Goal: Information Seeking & Learning: Find specific fact

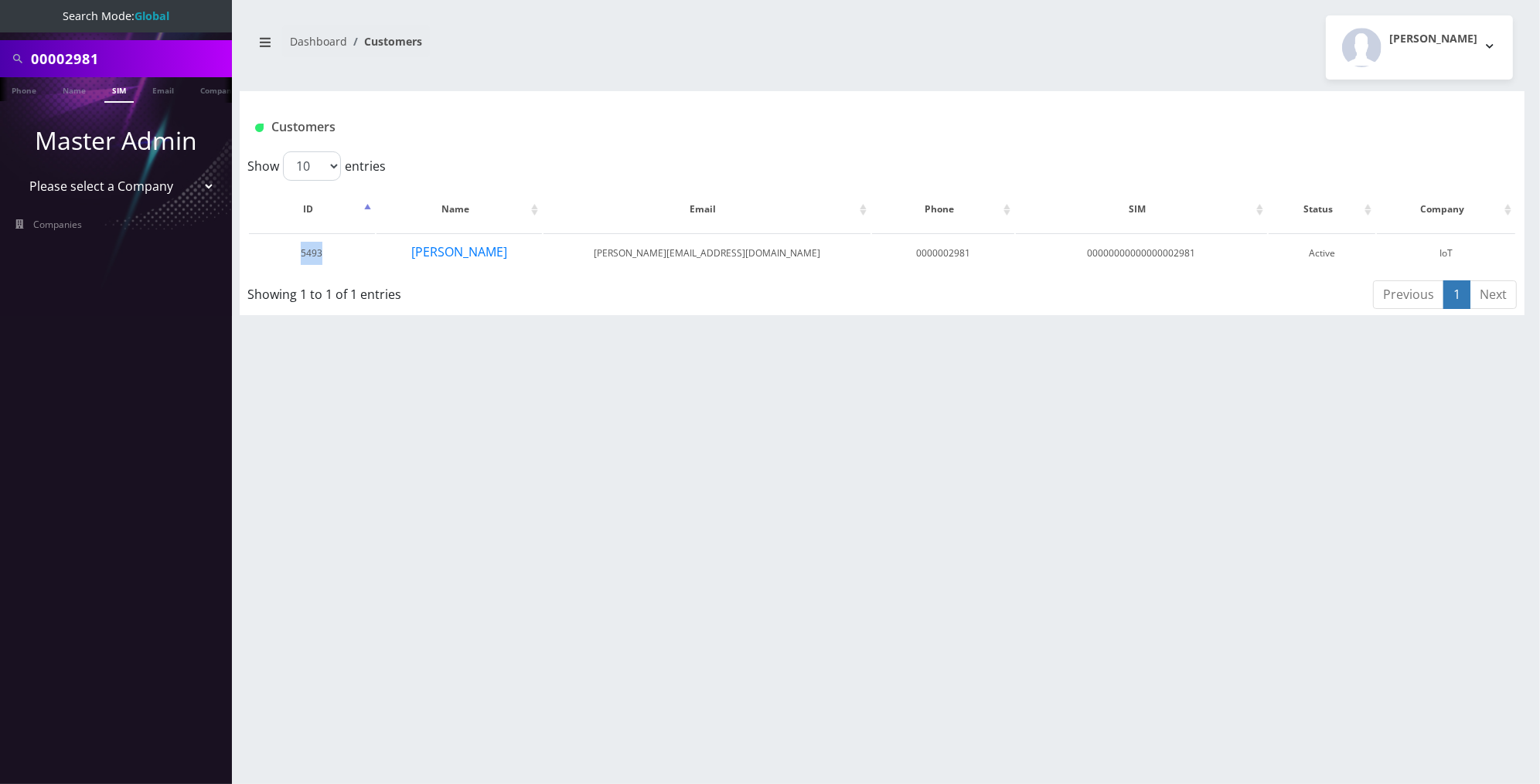
click at [152, 57] on input "00002981" at bounding box center [128, 59] width 197 height 30
paste input "[PERSON_NAME][EMAIL_ADDRESS][DOMAIN_NAME]>"
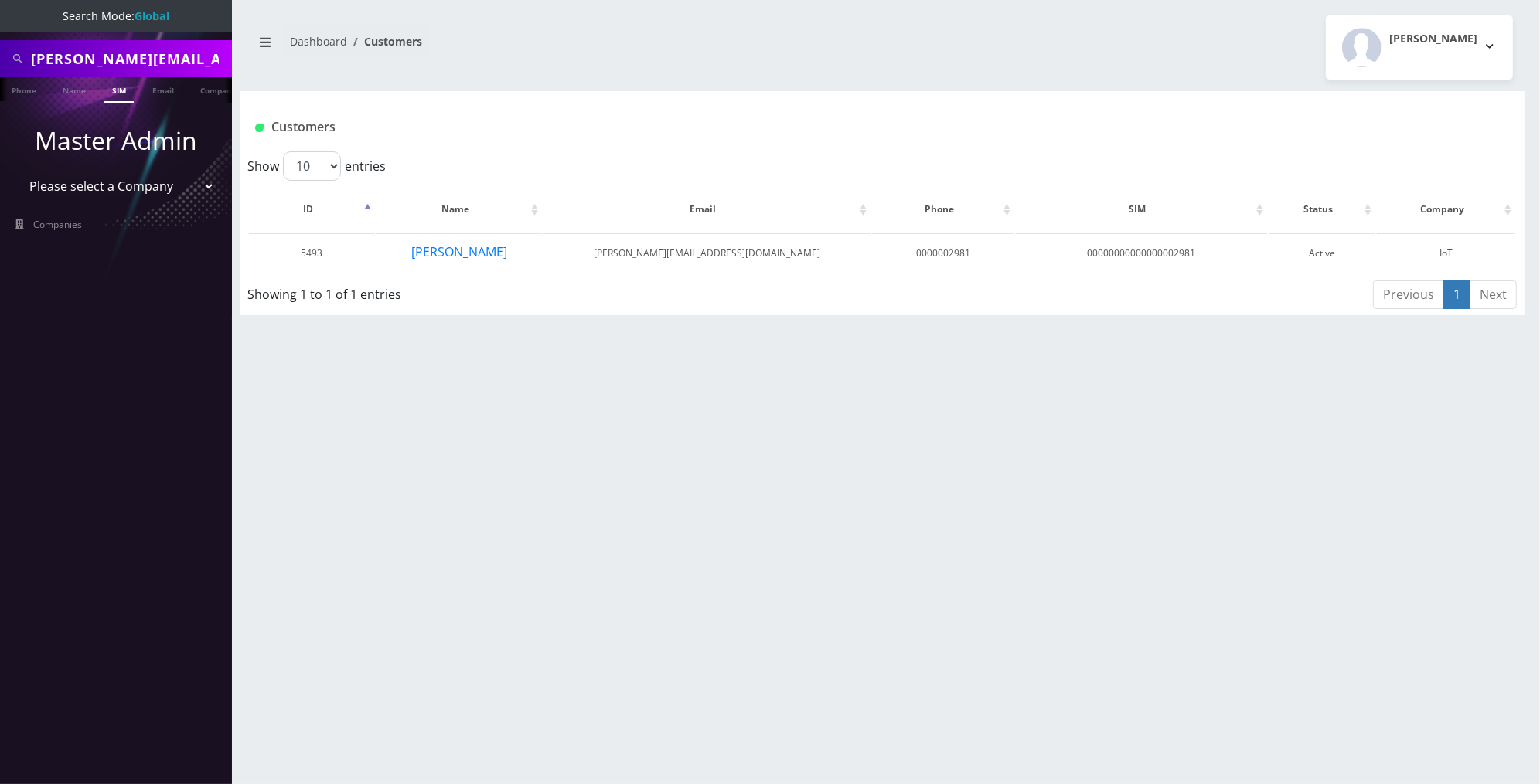
scroll to position [0, 8]
type input "[PERSON_NAME][EMAIL_ADDRESS][DOMAIN_NAME]>"
click at [163, 91] on link "Email" at bounding box center [163, 90] width 37 height 26
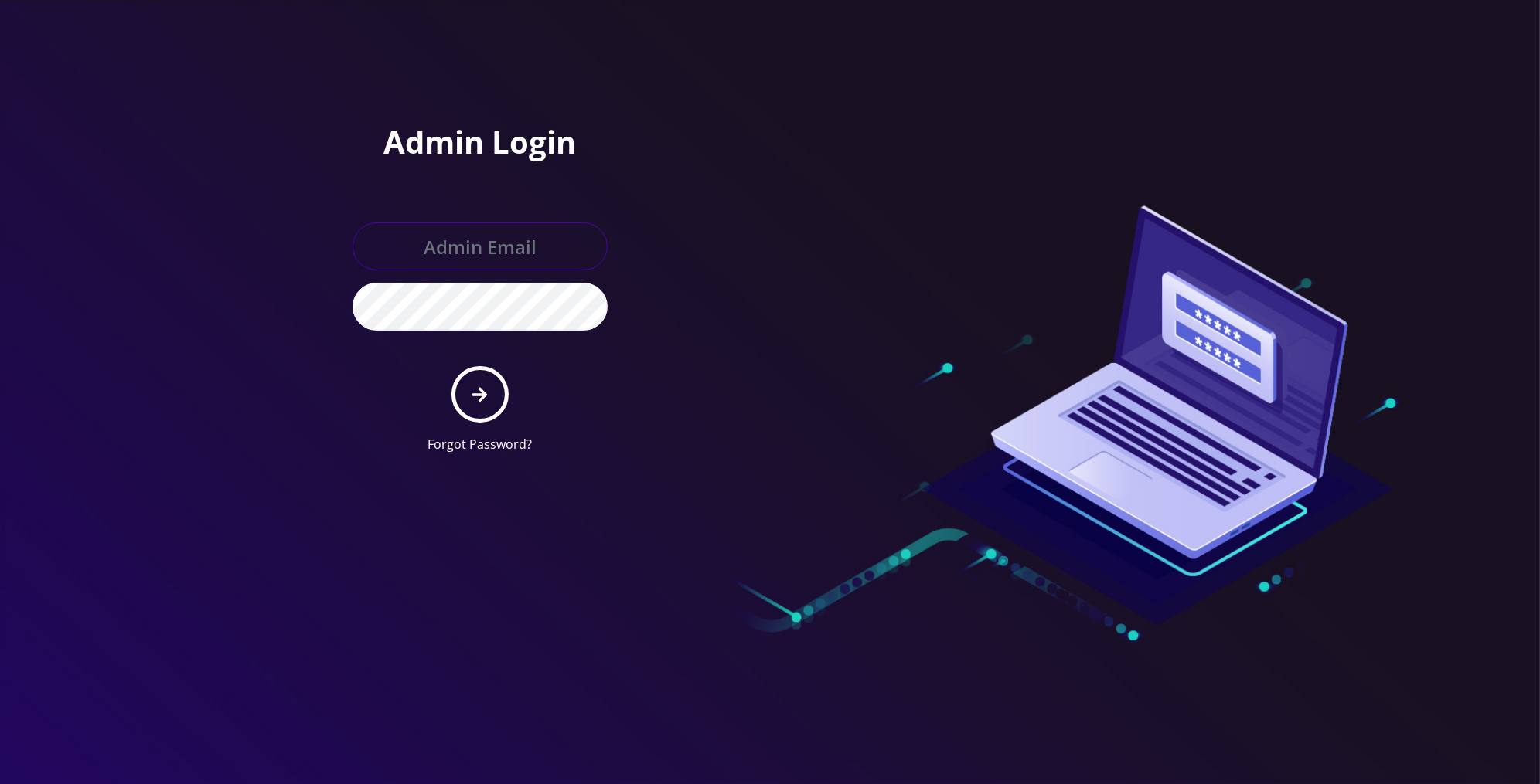
type input "[PERSON_NAME][EMAIL_ADDRESS][DOMAIN_NAME]"
click at [490, 394] on button "submit" at bounding box center [479, 394] width 56 height 56
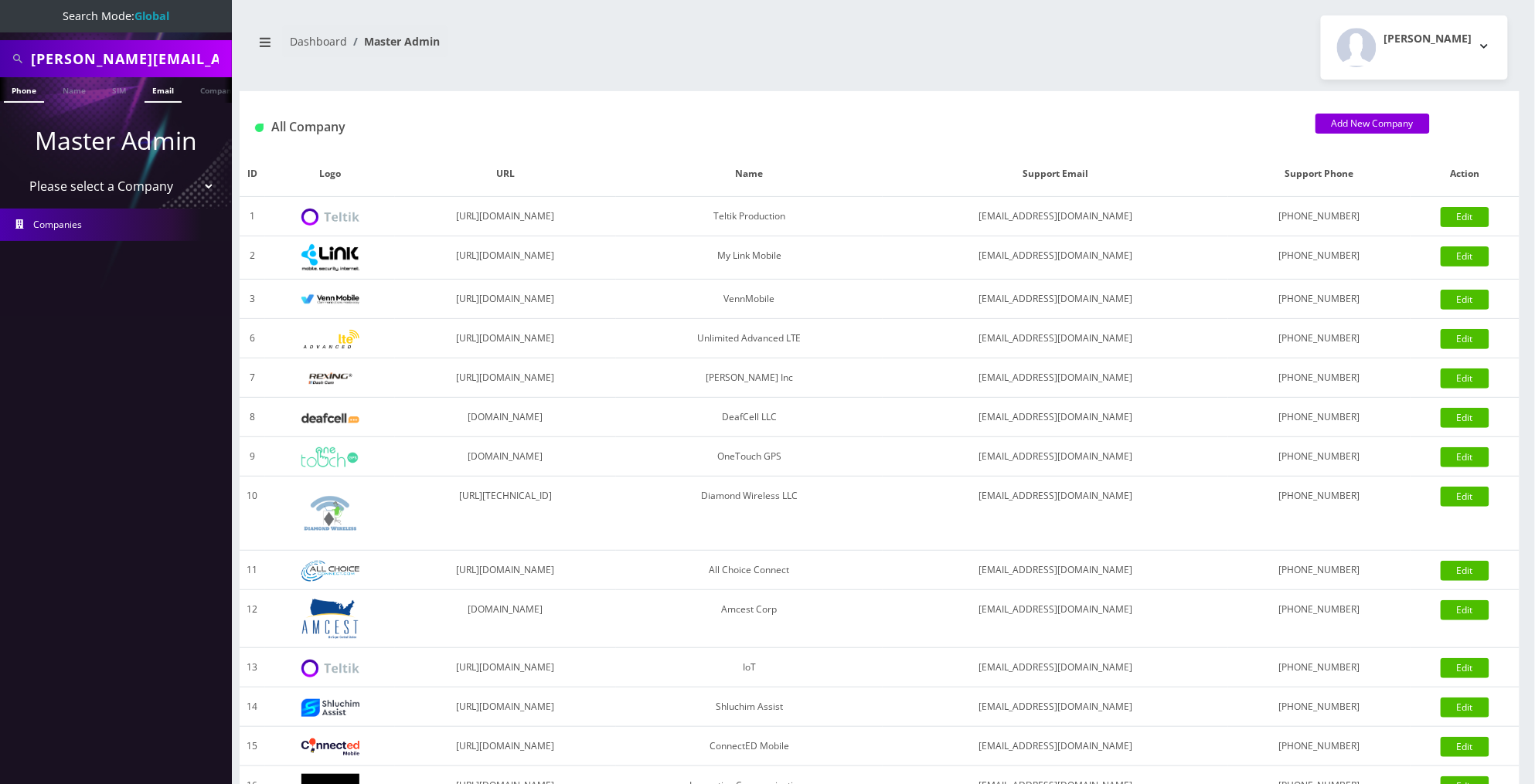
click at [180, 92] on link "Email" at bounding box center [163, 90] width 37 height 26
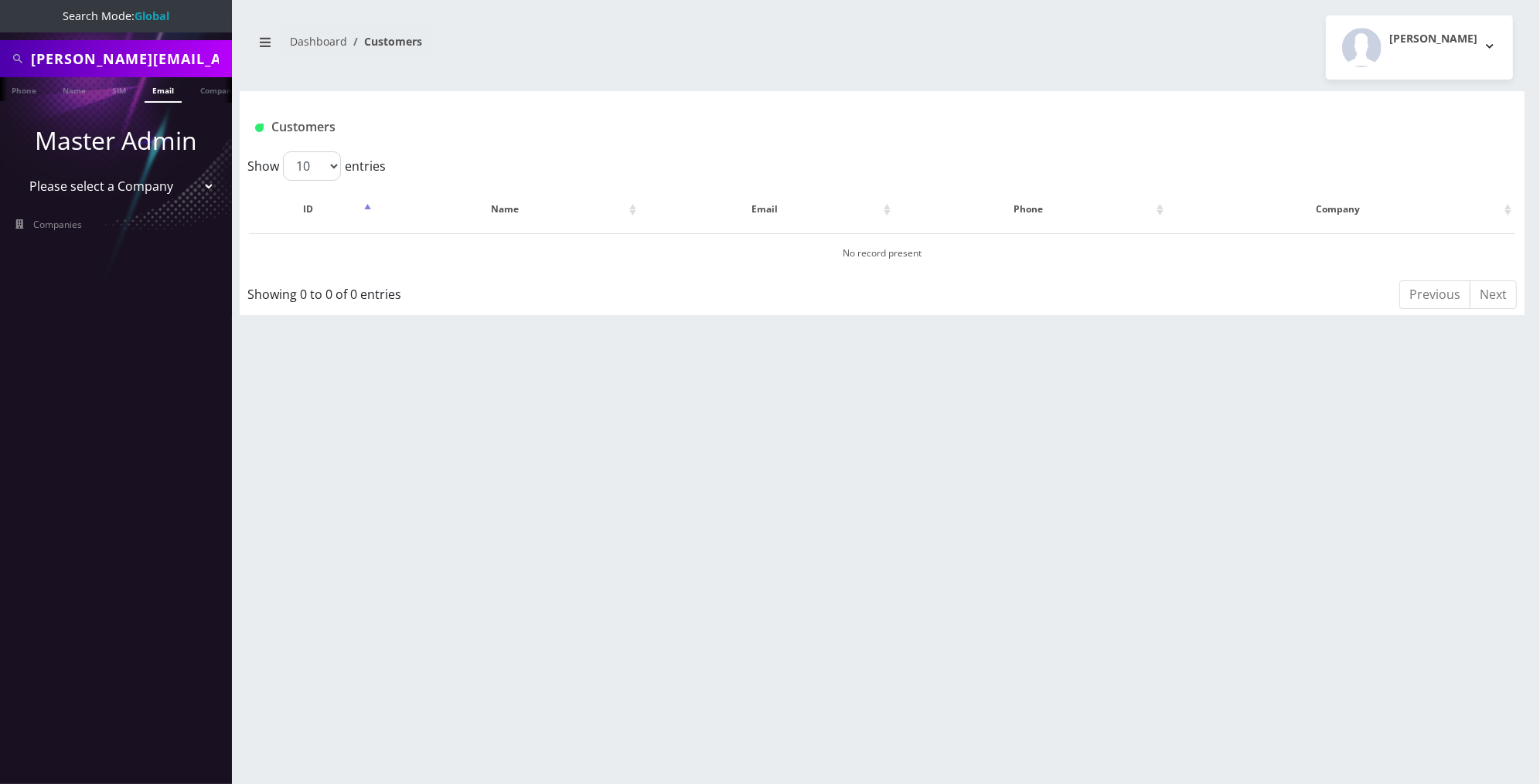
click at [165, 94] on link "Email" at bounding box center [163, 90] width 37 height 26
click at [219, 63] on input "Chris@areasecured.com>" at bounding box center [128, 59] width 197 height 30
click at [192, 60] on input "Chris@areasecured.com>" at bounding box center [128, 59] width 197 height 30
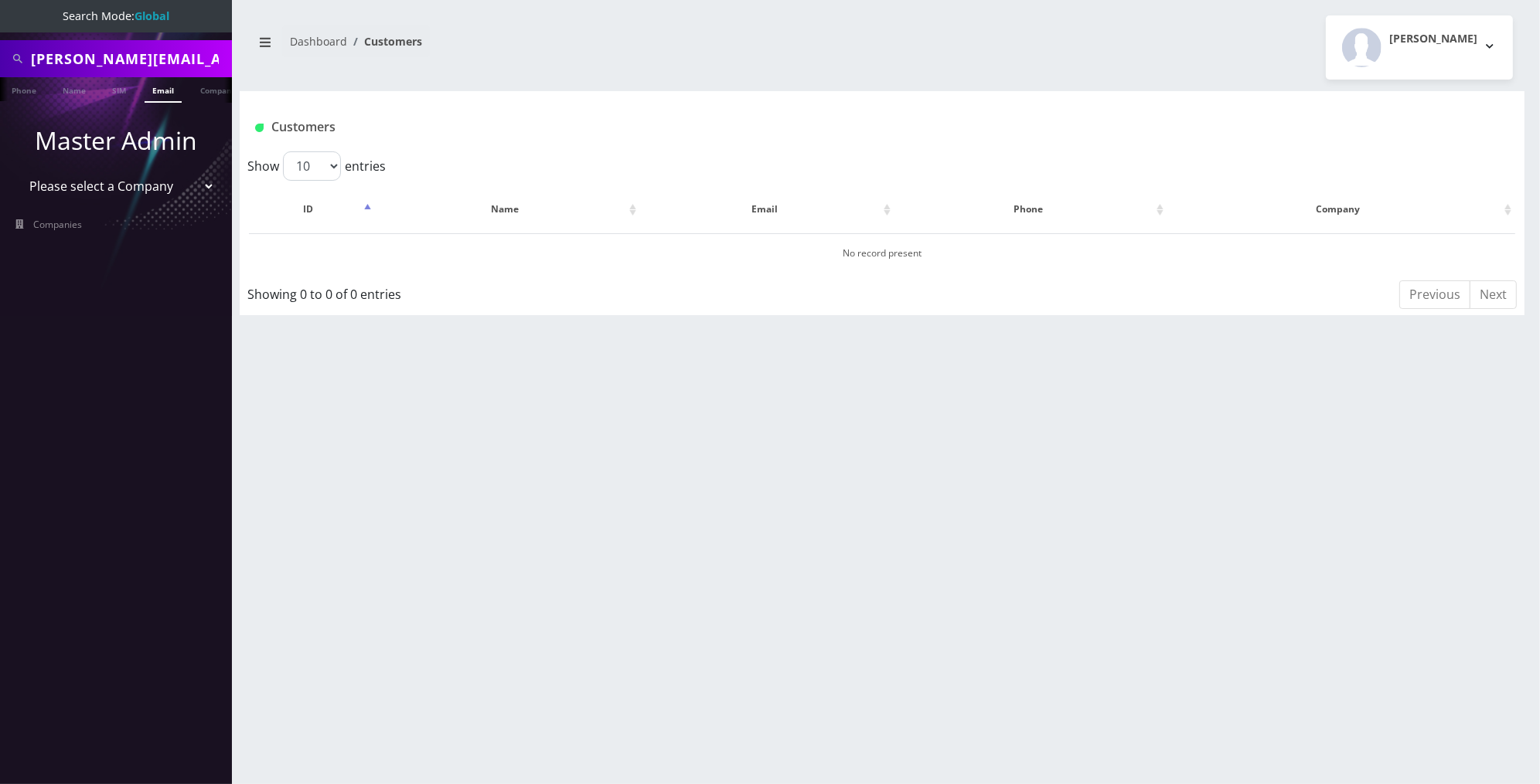
click at [192, 60] on input "Chris@areasecured.com>" at bounding box center [128, 59] width 197 height 30
type input "[PERSON_NAME][EMAIL_ADDRESS][DOMAIN_NAME]"
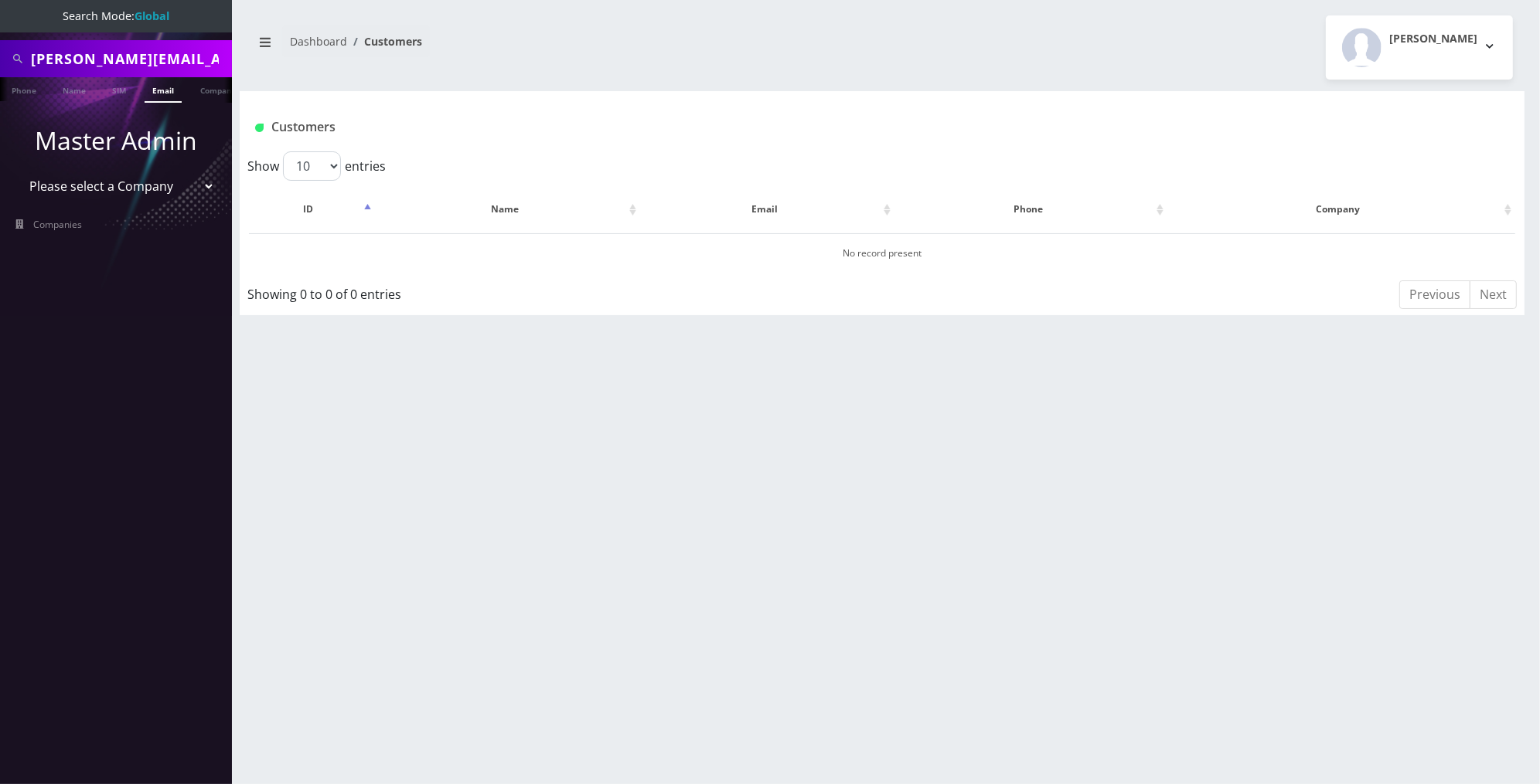
click at [192, 70] on input "[PERSON_NAME][EMAIL_ADDRESS][DOMAIN_NAME]" at bounding box center [128, 59] width 197 height 30
click at [83, 97] on link "Name" at bounding box center [74, 90] width 39 height 26
click at [124, 90] on link "SIM" at bounding box center [119, 90] width 30 height 26
click at [161, 90] on link "Email" at bounding box center [163, 90] width 37 height 26
click at [199, 98] on link "Company" at bounding box center [218, 90] width 52 height 26
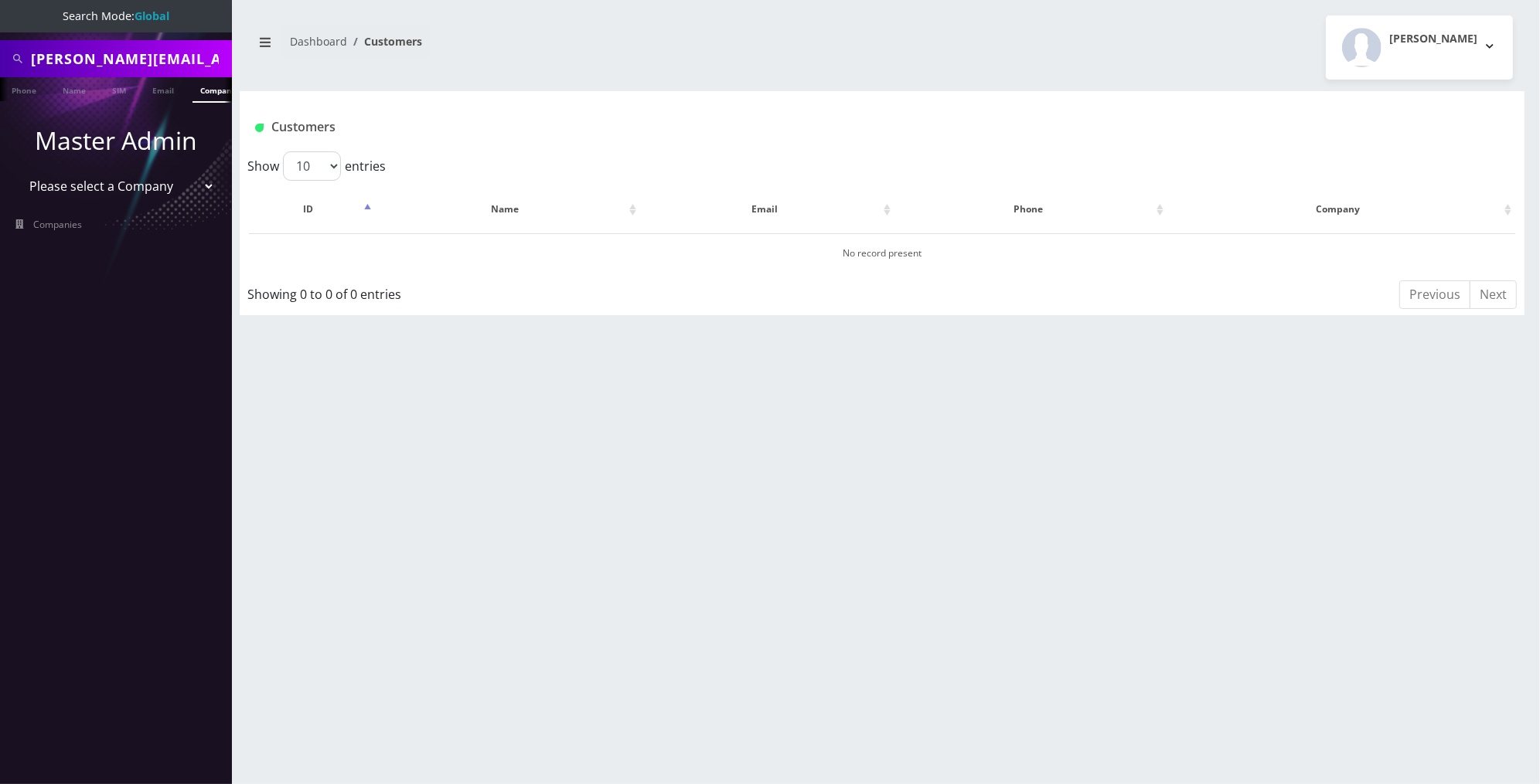
drag, startPoint x: 173, startPoint y: 59, endPoint x: 222, endPoint y: 59, distance: 49.0
click at [219, 60] on input "[PERSON_NAME][EMAIL_ADDRESS][DOMAIN_NAME]" at bounding box center [128, 59] width 197 height 30
type input "Chris\"
click at [83, 82] on link "Name" at bounding box center [74, 90] width 39 height 26
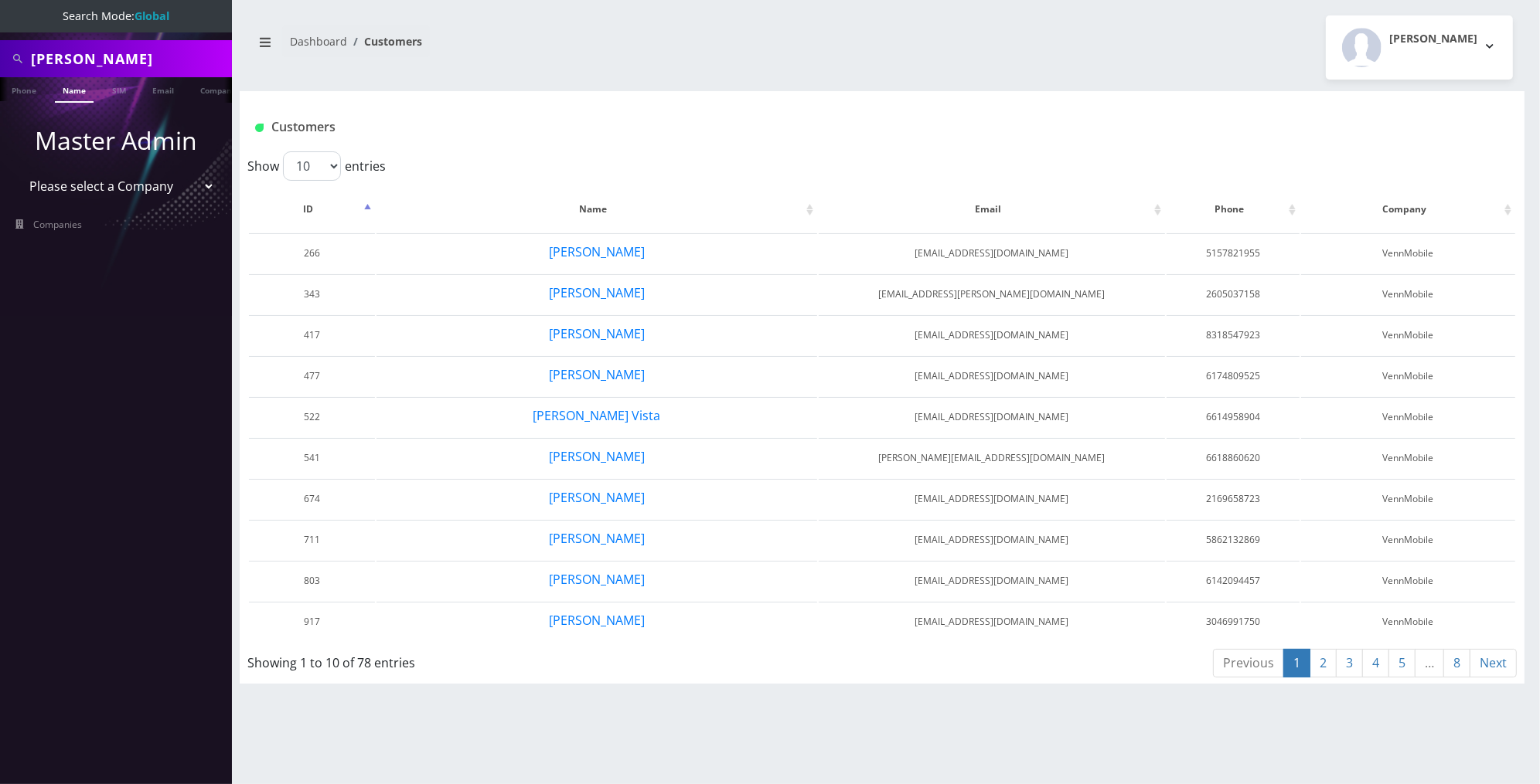
click at [153, 59] on input "Chris" at bounding box center [128, 59] width 197 height 30
click at [153, 59] on input "[PERSON_NAME]" at bounding box center [128, 59] width 197 height 30
paste input "[PERSON_NAME]"
type input "[PERSON_NAME]"
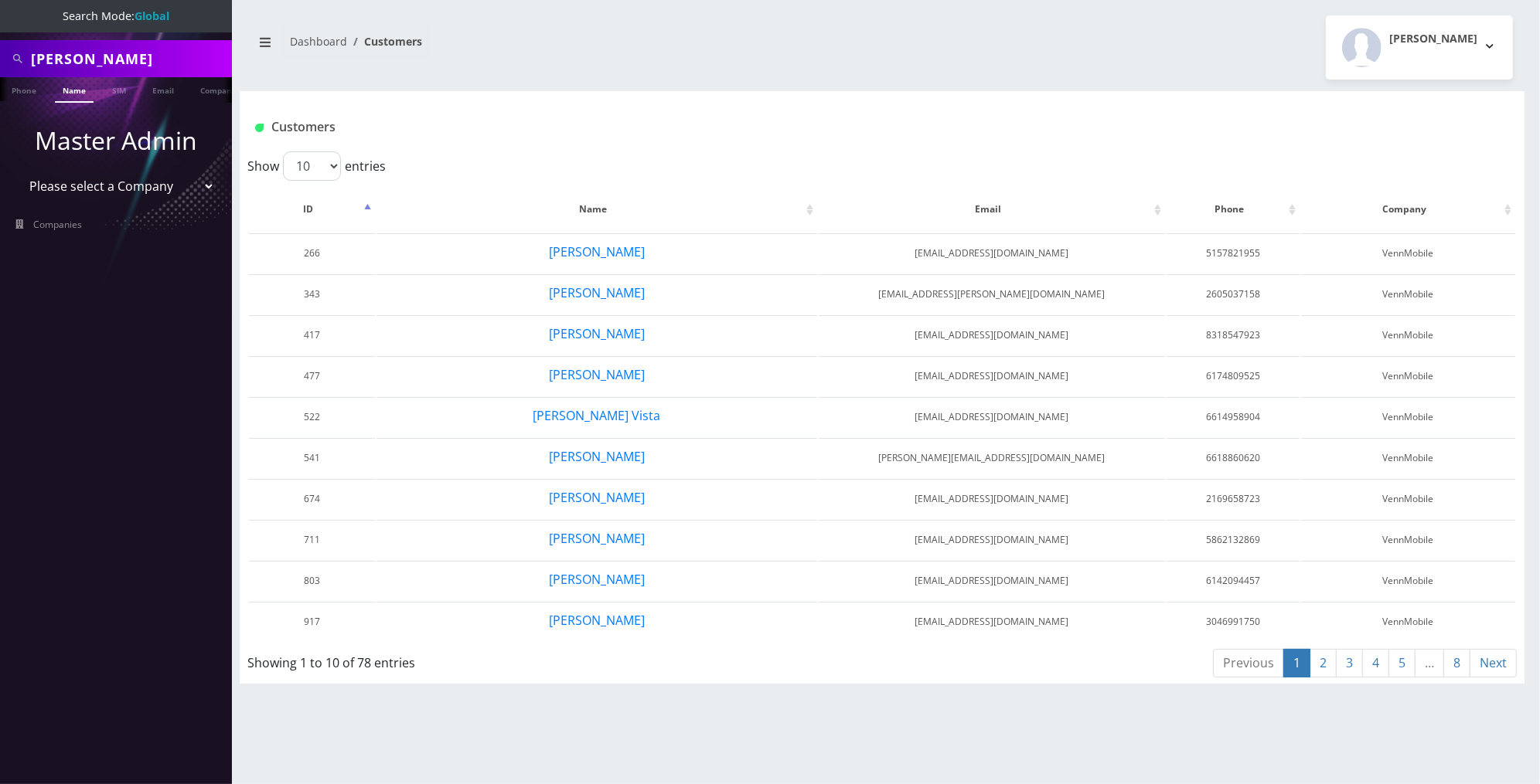
click at [75, 93] on link "Name" at bounding box center [74, 90] width 39 height 26
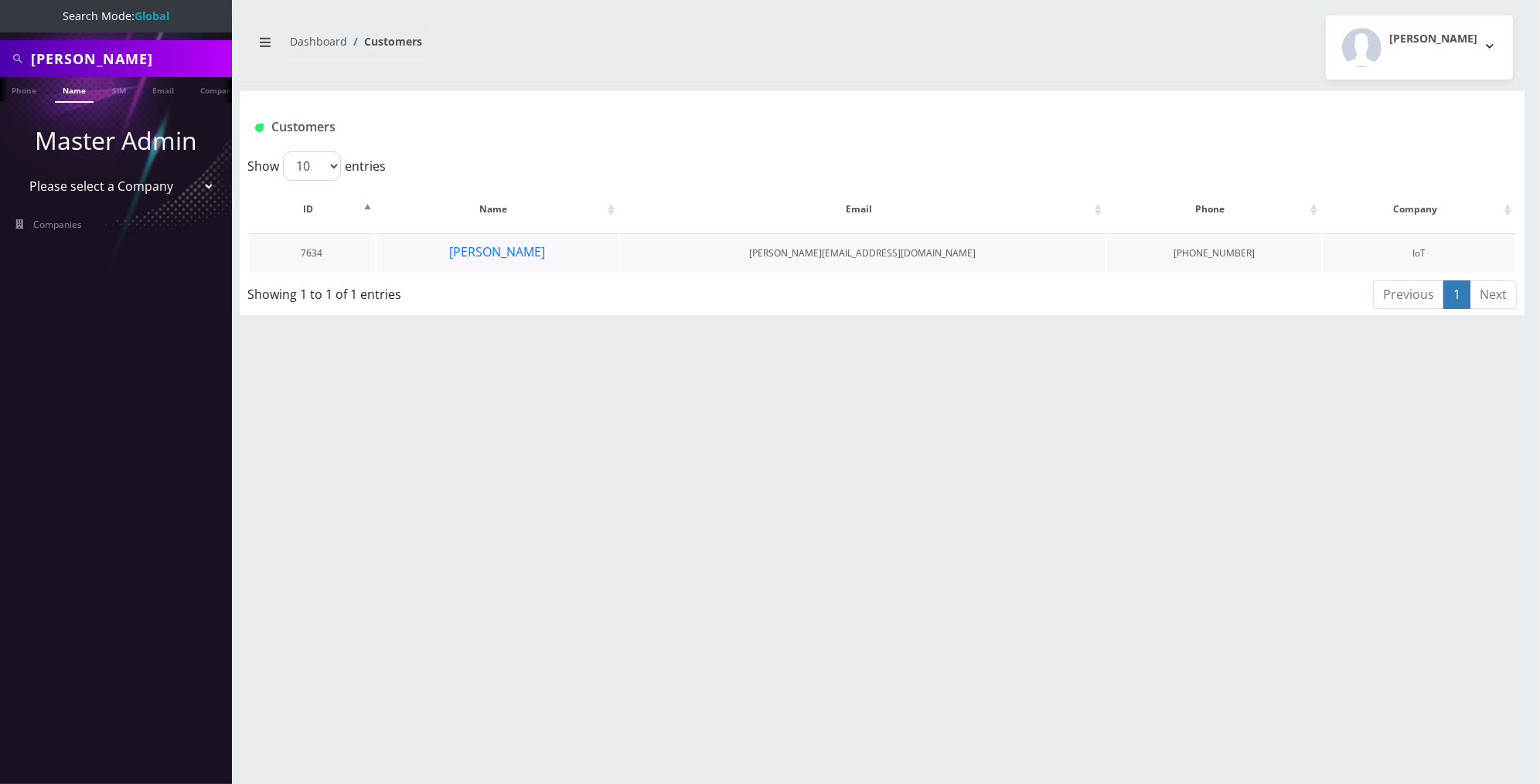
click at [533, 255] on td "[PERSON_NAME]" at bounding box center [497, 253] width 242 height 40
click at [512, 252] on button "[PERSON_NAME]" at bounding box center [497, 252] width 97 height 20
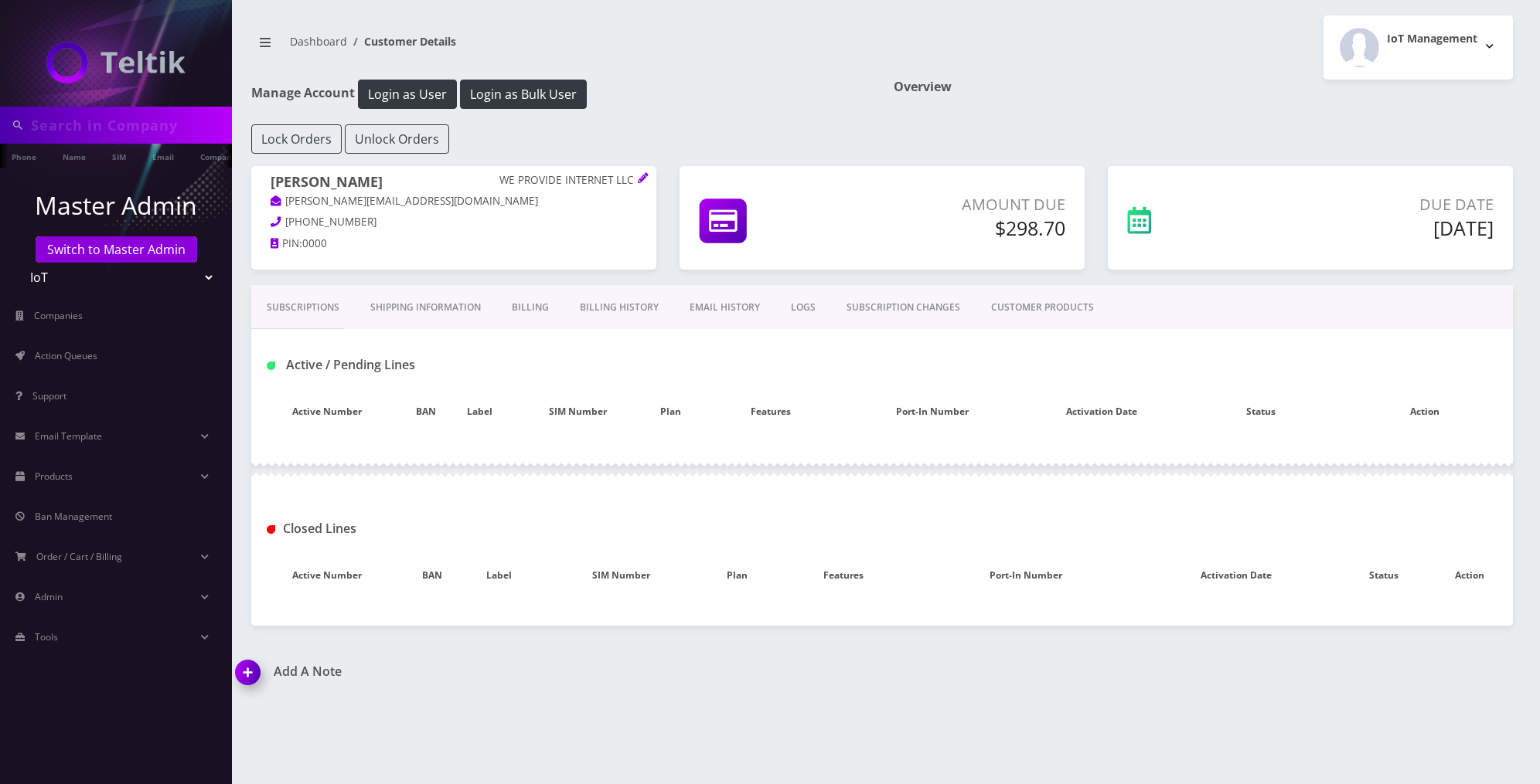
type input "[PERSON_NAME]"
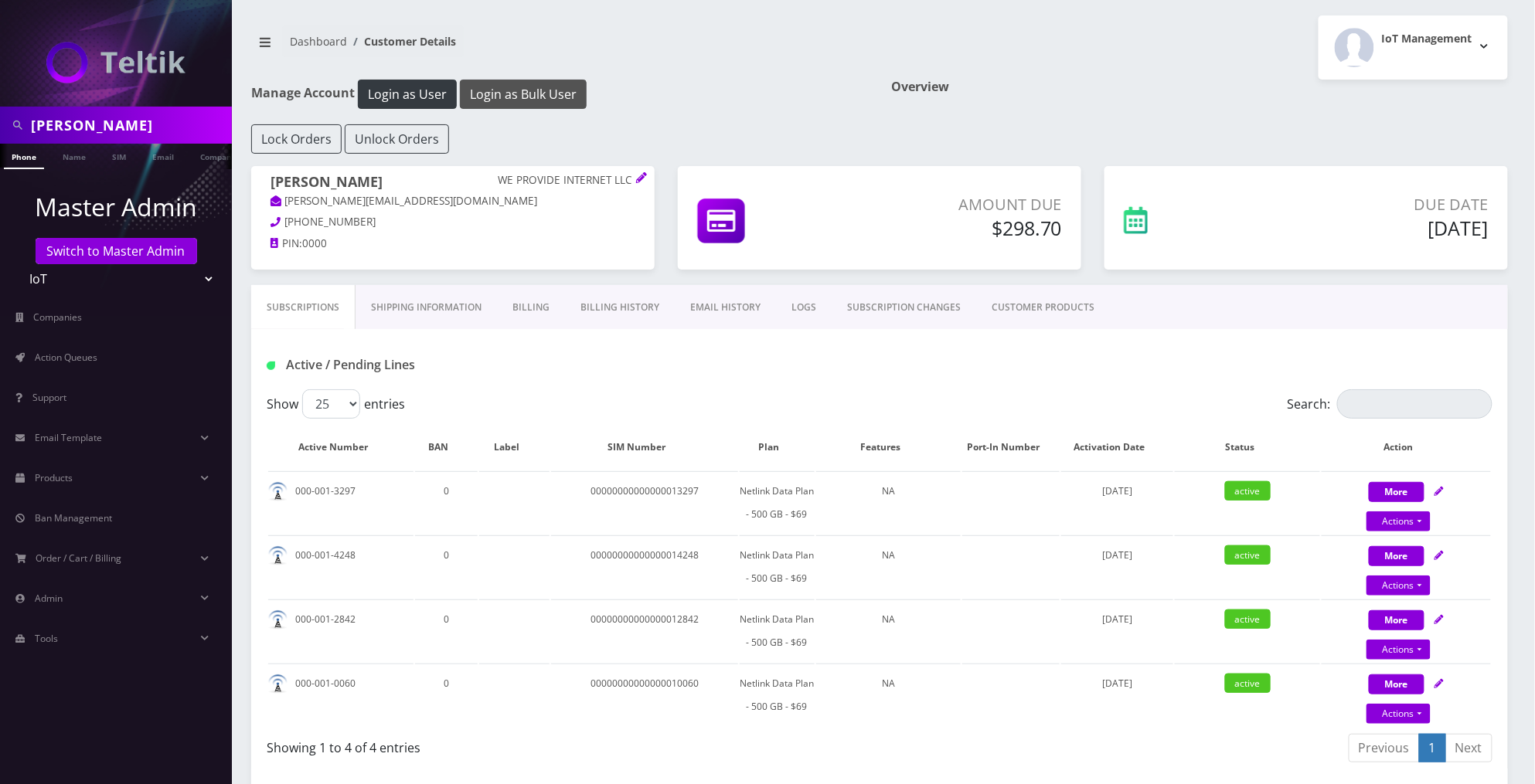
click at [514, 92] on button "Login as Bulk User" at bounding box center [523, 94] width 127 height 30
click at [725, 301] on link "EMAIL HISTORY" at bounding box center [725, 308] width 102 height 45
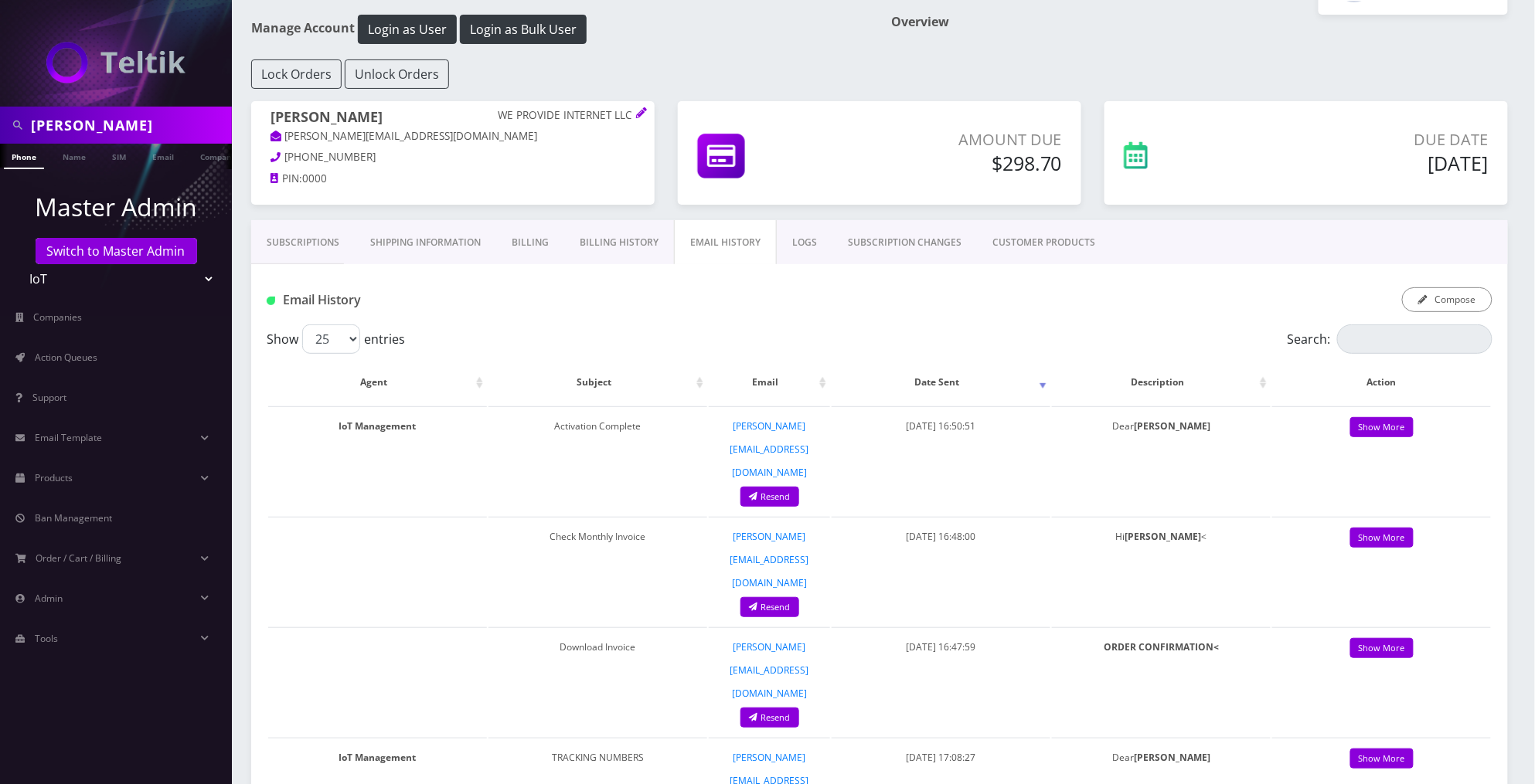
scroll to position [70, 0]
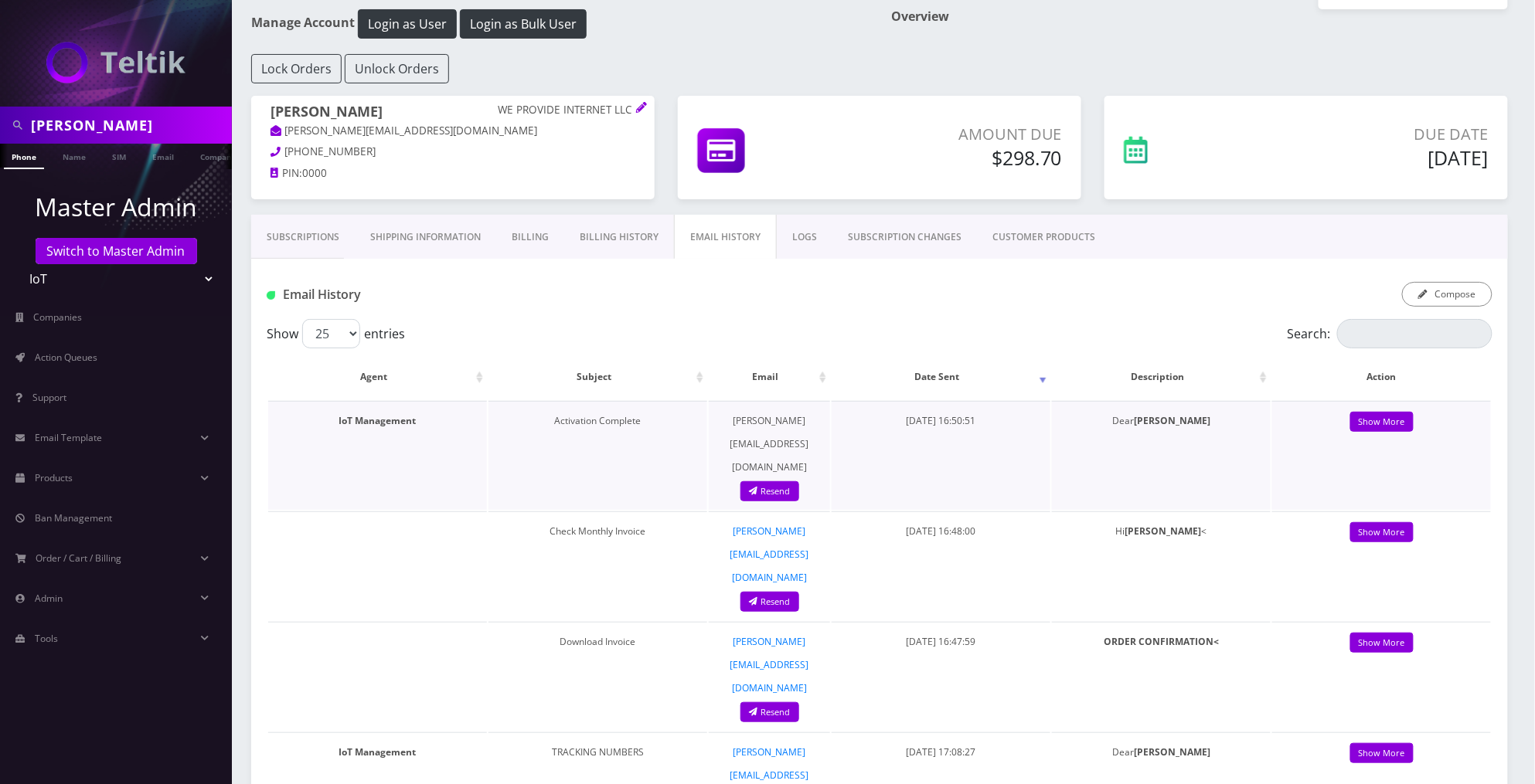
click at [809, 414] on link "[PERSON_NAME][EMAIL_ADDRESS][DOMAIN_NAME]" at bounding box center [769, 443] width 79 height 59
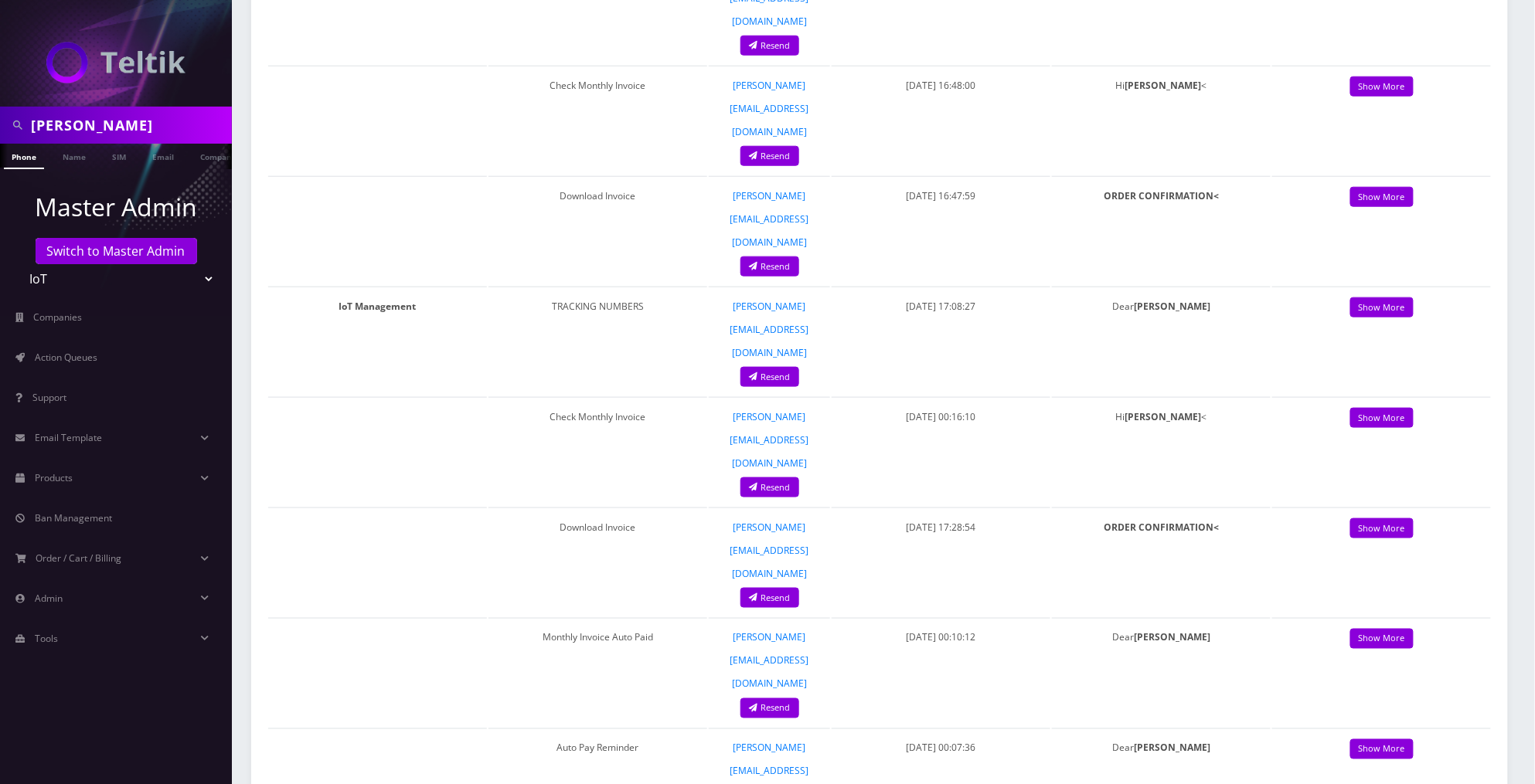
scroll to position [0, 0]
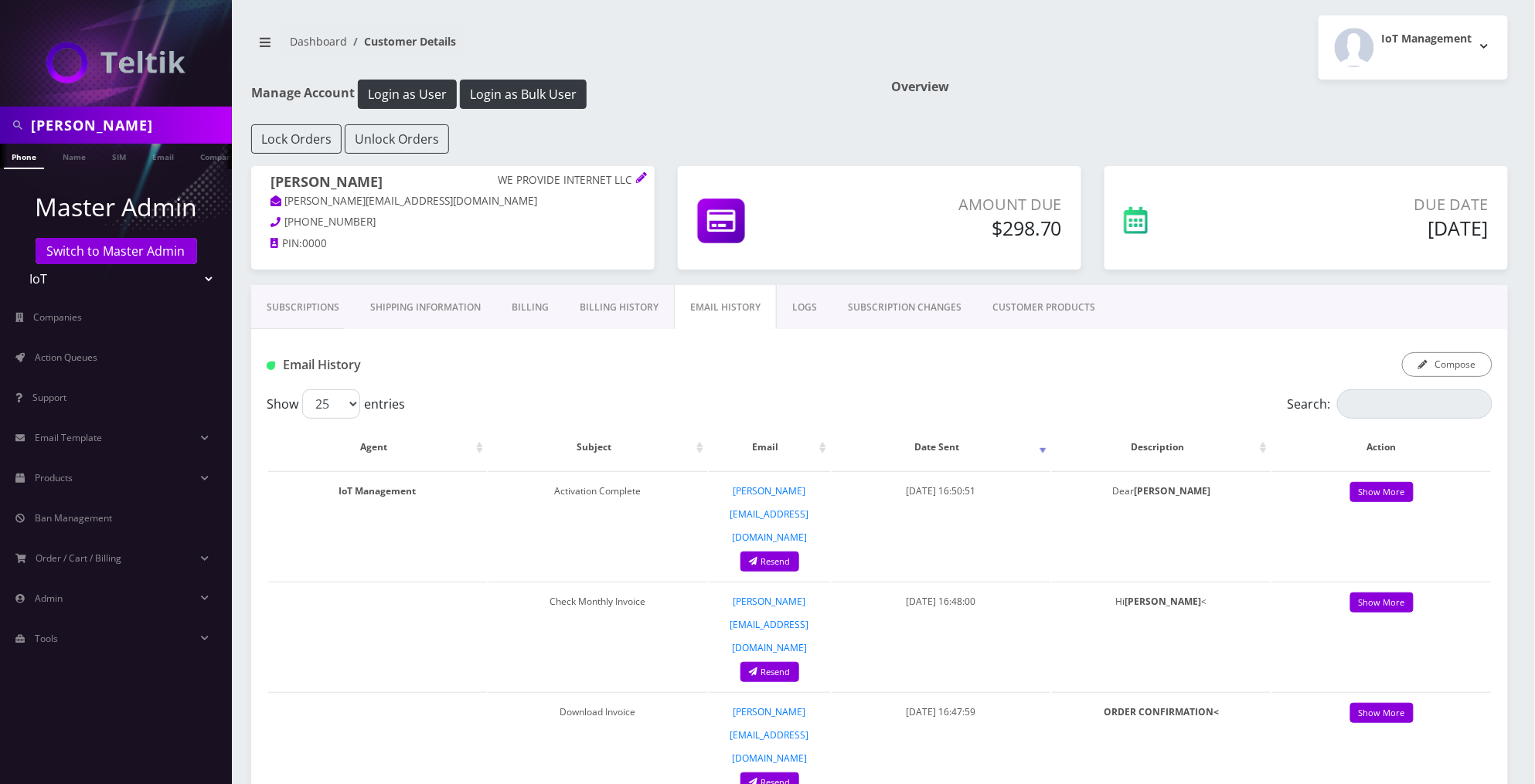
click at [792, 312] on link "LOGS" at bounding box center [804, 308] width 55 height 45
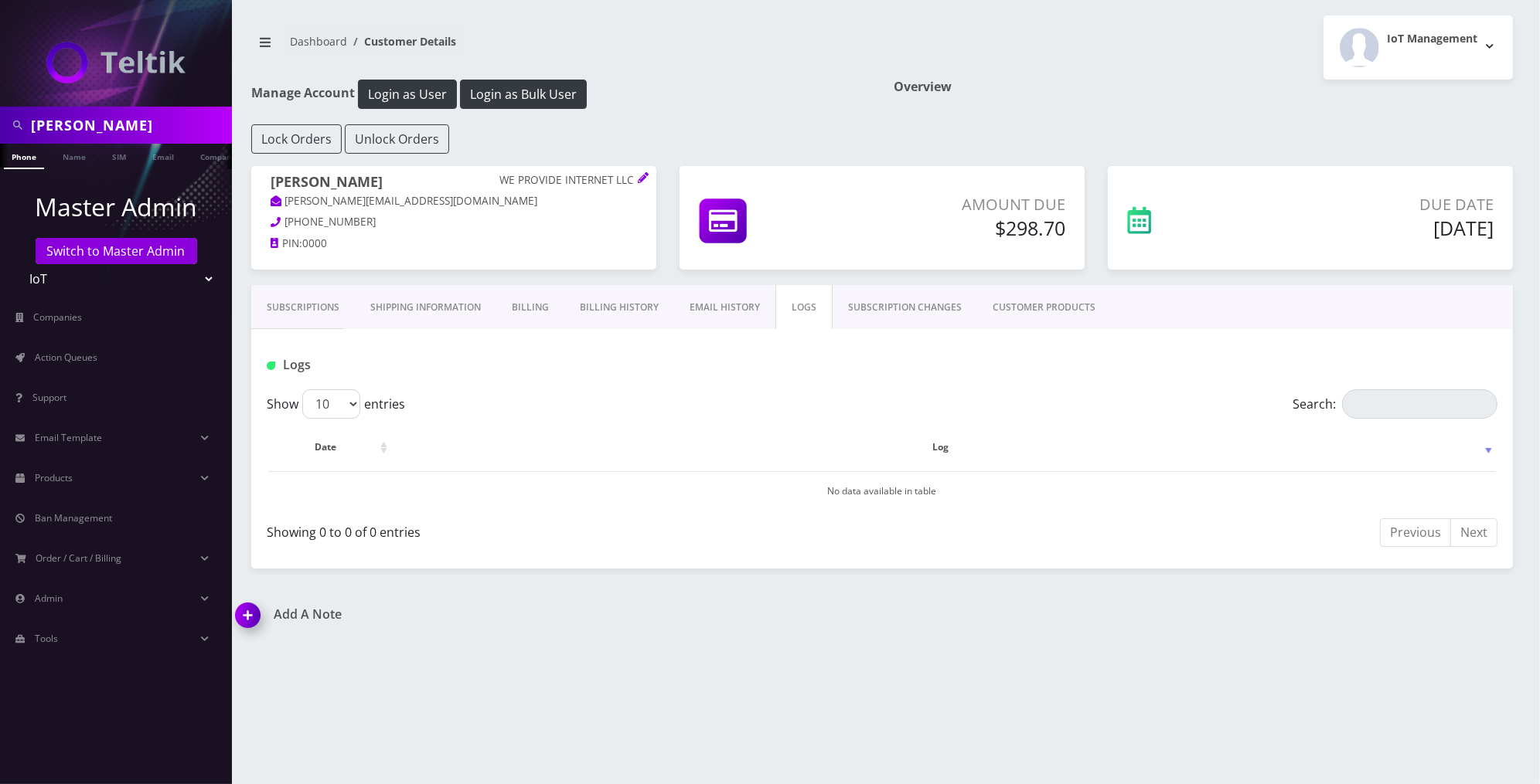
click at [637, 308] on link "Billing History" at bounding box center [619, 308] width 110 height 45
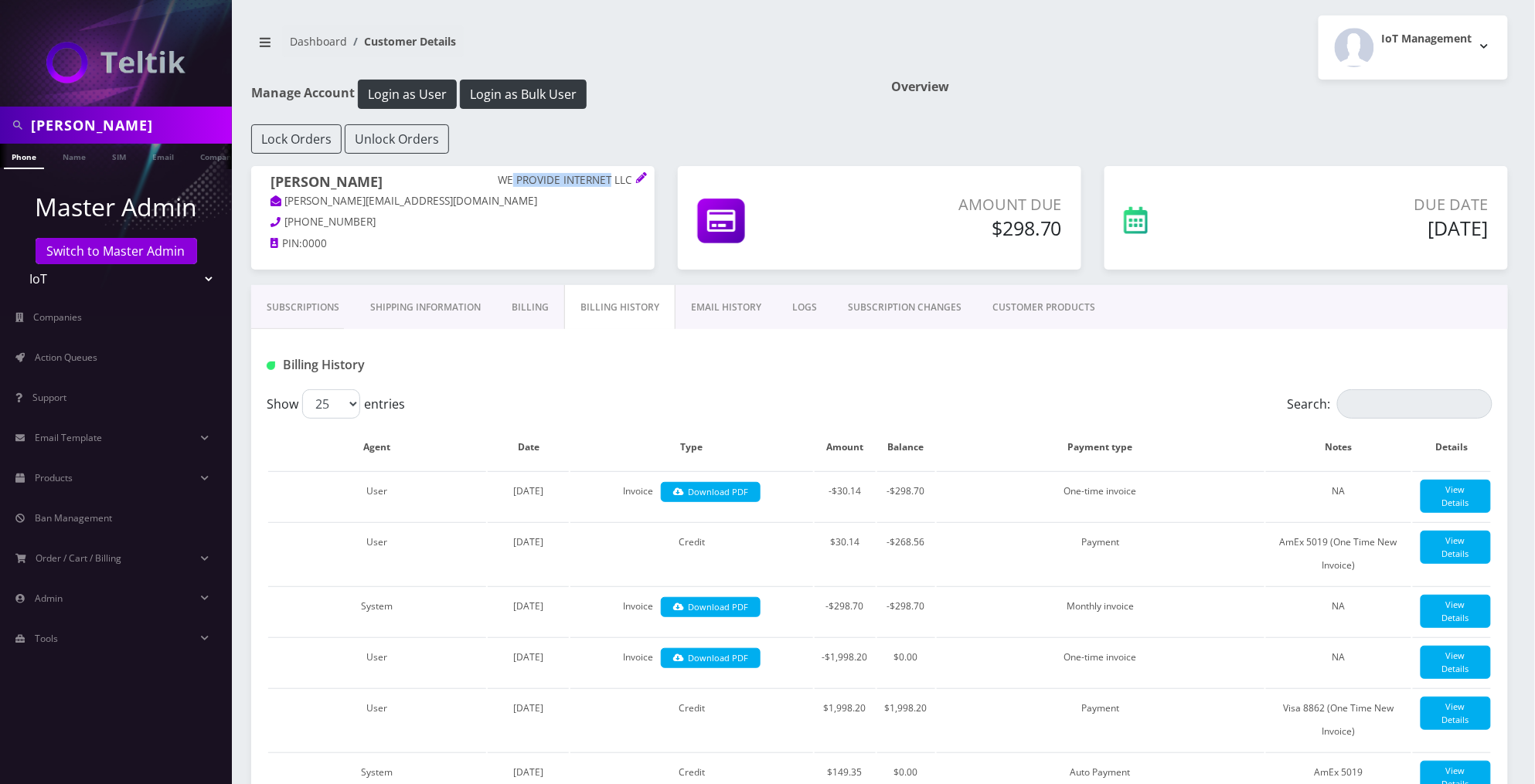
drag, startPoint x: 515, startPoint y: 180, endPoint x: 611, endPoint y: 177, distance: 96.0
click at [611, 177] on p "WE PROVIDE INTERNET LLC" at bounding box center [566, 180] width 138 height 14
copy p "PROVIDE INTERNET"
